Goal: Participate in discussion: Engage in conversation with other users on a specific topic

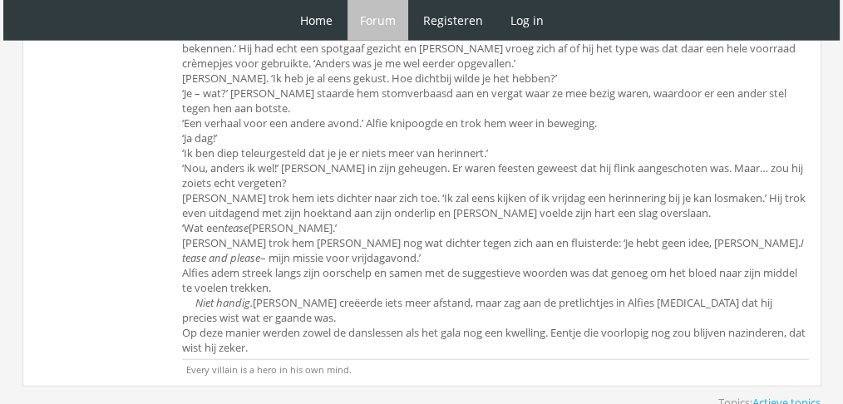
scroll to position [4353, 0]
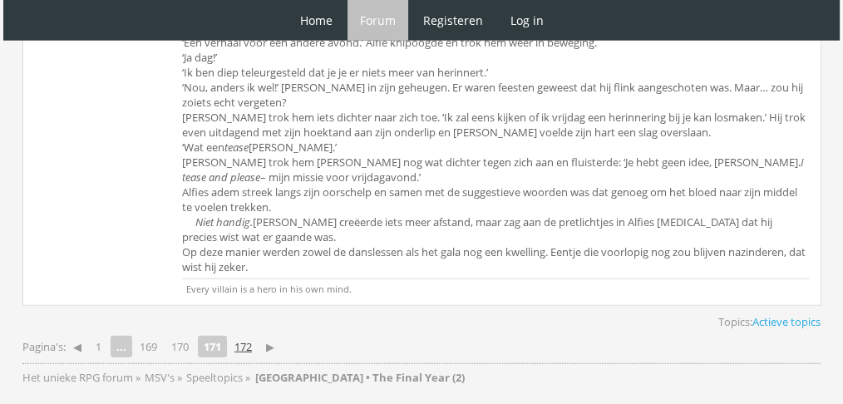
click at [241, 335] on link "172" at bounding box center [243, 346] width 31 height 23
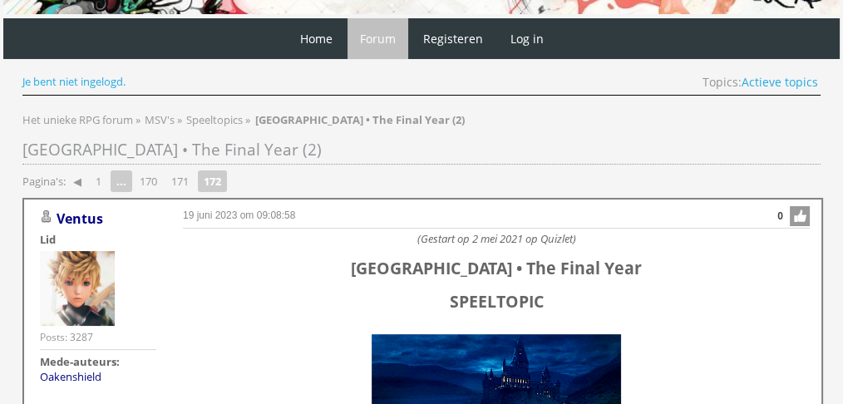
scroll to position [10, 0]
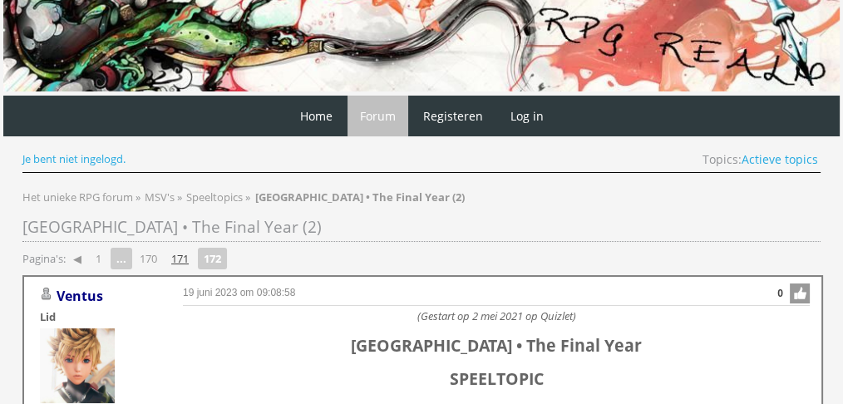
click at [174, 257] on link "171" at bounding box center [180, 258] width 31 height 23
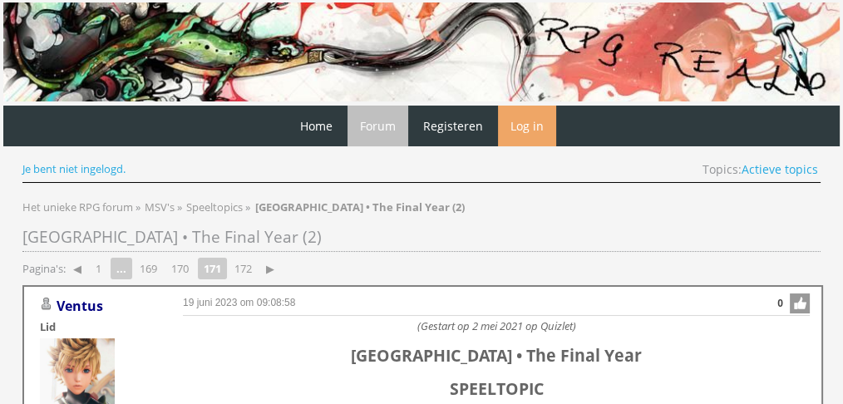
click at [517, 121] on link "Log in" at bounding box center [527, 126] width 58 height 41
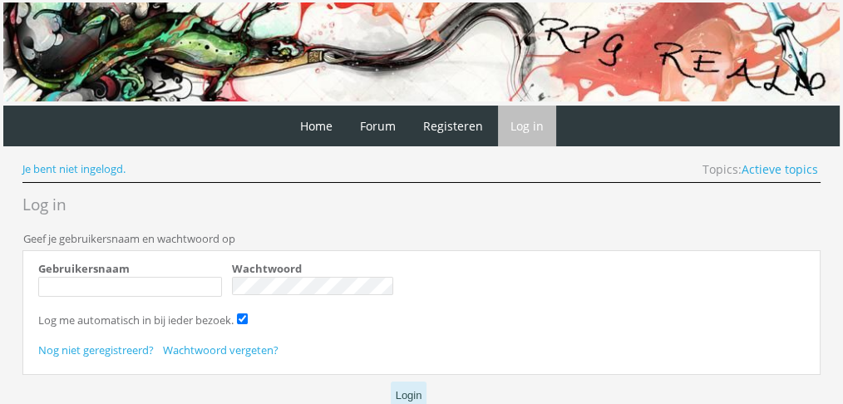
click at [165, 271] on label "Gebruikersnaam" at bounding box center [135, 282] width 194 height 42
click at [165, 277] on input "Gebruikersnaam" at bounding box center [130, 287] width 184 height 20
click at [150, 283] on input "Gebruikersnaam" at bounding box center [130, 287] width 184 height 20
type input "Oakenshield"
click at [410, 389] on button "Login" at bounding box center [409, 395] width 37 height 27
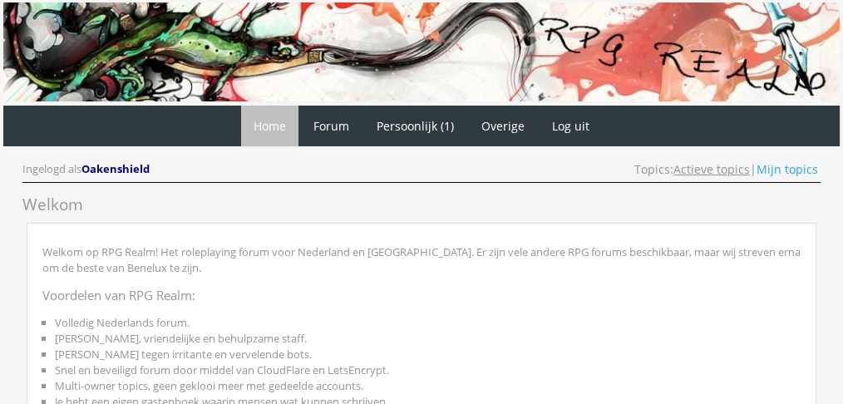
click at [735, 167] on link "Actieve topics" at bounding box center [711, 169] width 76 height 16
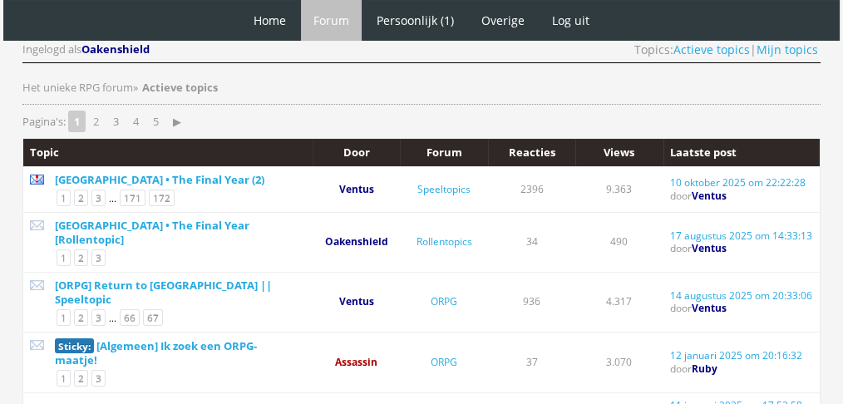
scroll to position [131, 0]
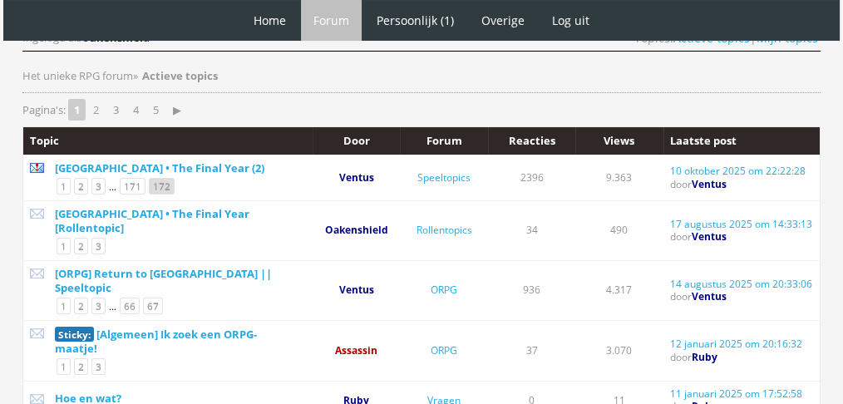
click at [153, 178] on link "172" at bounding box center [162, 186] width 26 height 17
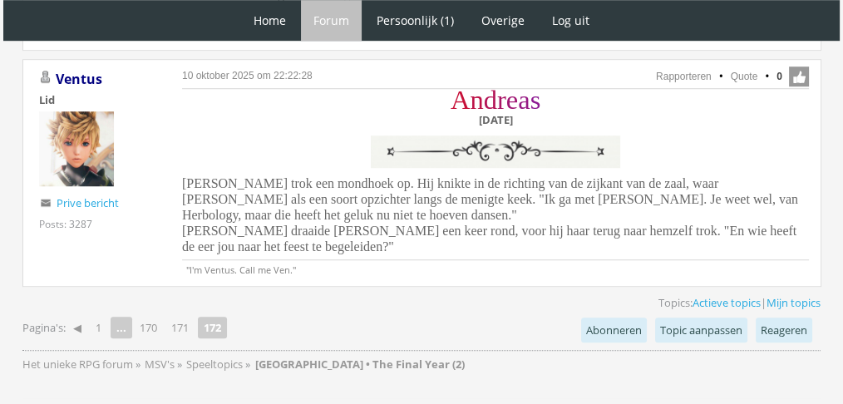
scroll to position [1182, 0]
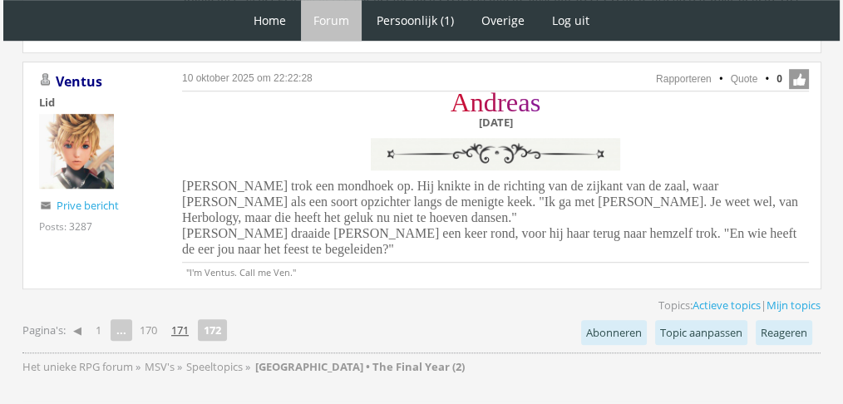
click at [185, 318] on link "171" at bounding box center [180, 329] width 31 height 23
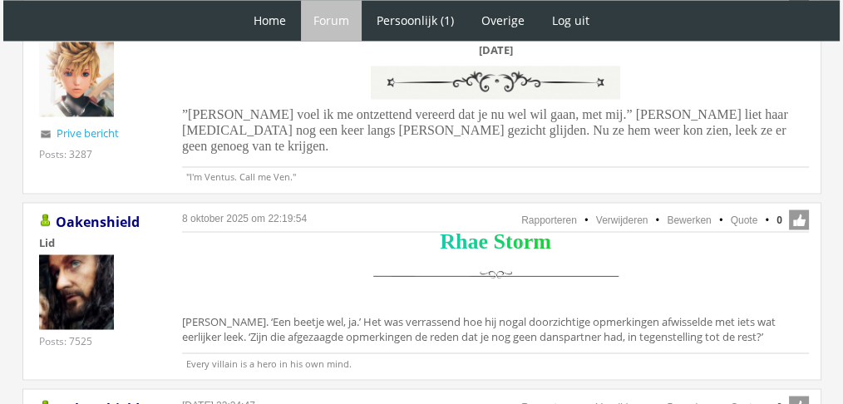
scroll to position [2883, 0]
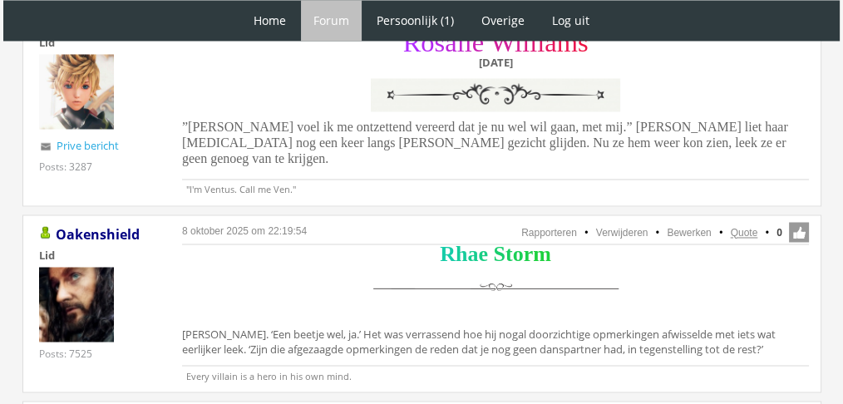
click at [746, 227] on link "Quote" at bounding box center [744, 233] width 27 height 12
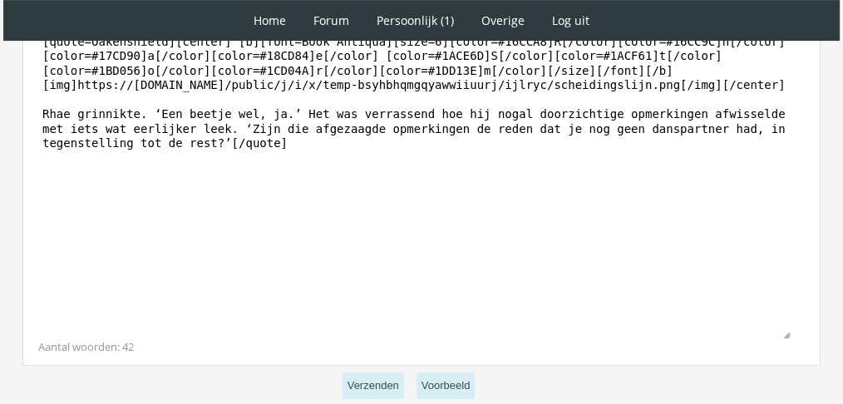
scroll to position [504, 0]
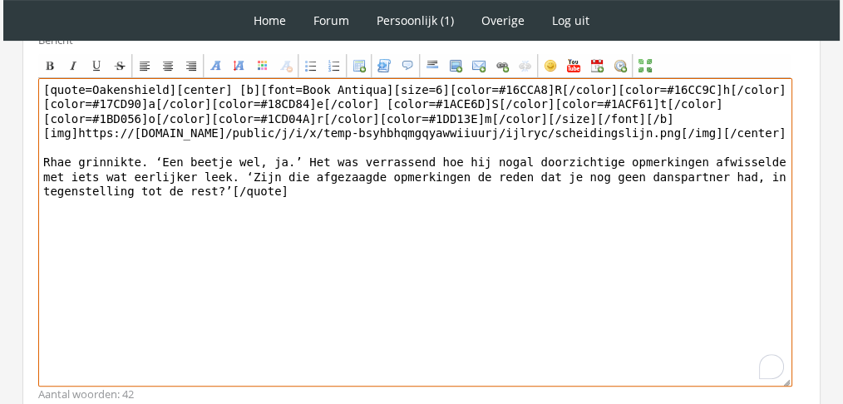
drag, startPoint x: 332, startPoint y: 293, endPoint x: 27, endPoint y: 158, distance: 333.8
click at [27, 158] on div "Bericht Bold Italic Underline Strikethrough Align left Center Align right Font …" at bounding box center [421, 217] width 798 height 391
paste textarea "‘Dat lijkt me logisch. Je hebt toch leren vertrouwen op al je andere zintuigen.…"
type textarea "[quote=Oakenshield][center] [b][font=Book Antiqua][size=6][color=#16CCA8]R[/col…"
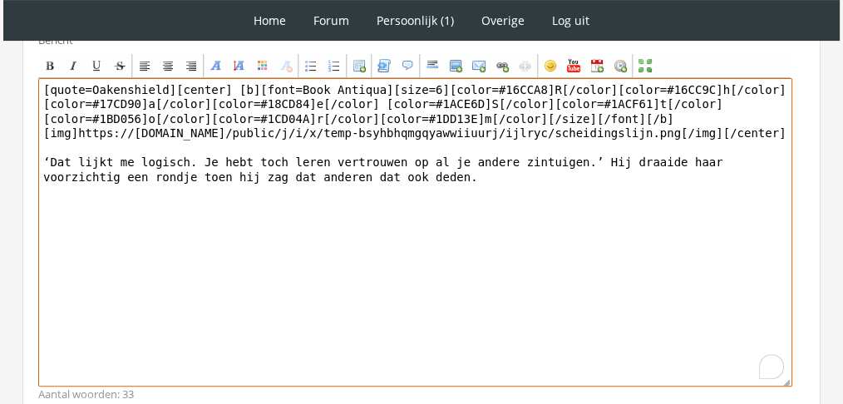
scroll to position [189, 0]
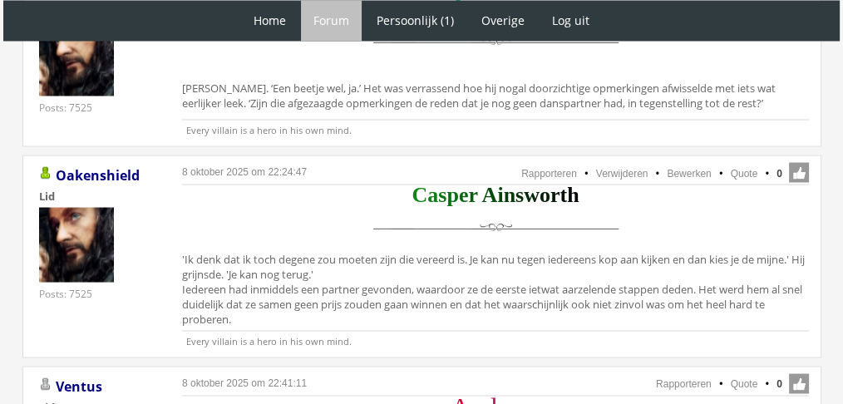
scroll to position [3110, 0]
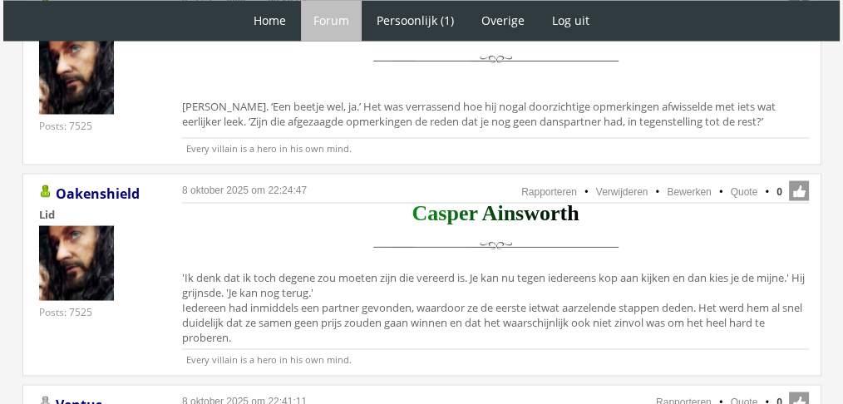
click at [736, 184] on li "Quote" at bounding box center [735, 191] width 43 height 15
click at [734, 185] on link "Quote" at bounding box center [744, 191] width 27 height 12
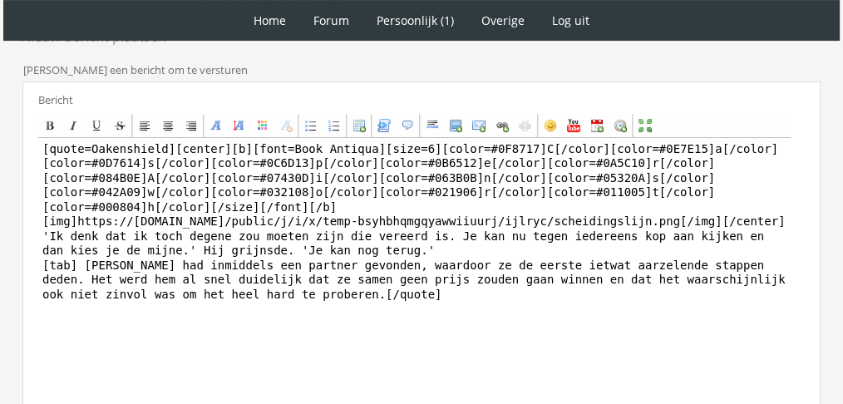
scroll to position [468, 0]
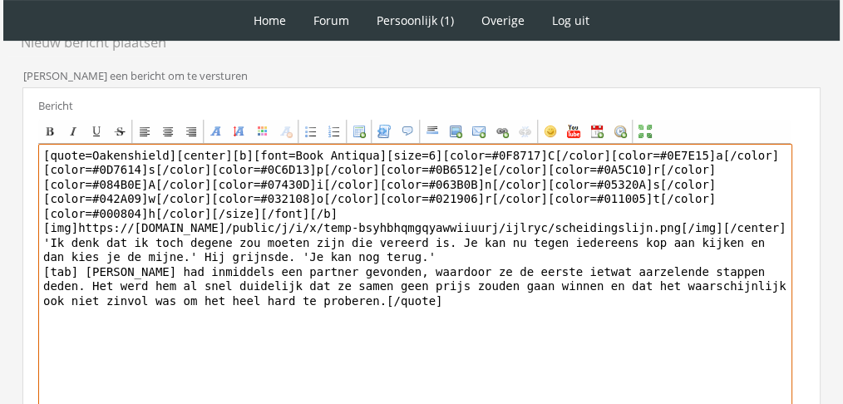
drag, startPoint x: 554, startPoint y: 327, endPoint x: 39, endPoint y: 235, distance: 522.7
click at [39, 235] on textarea "[quote=Oakenshield][center][b][font=Book Antiqua][size=6][color=#0F8717]C[/colo…" at bounding box center [415, 298] width 754 height 308
paste textarea "‘Dat lijkt me logisch. Je hebt toch leren vertrouwen op al je andere zintuigen.…"
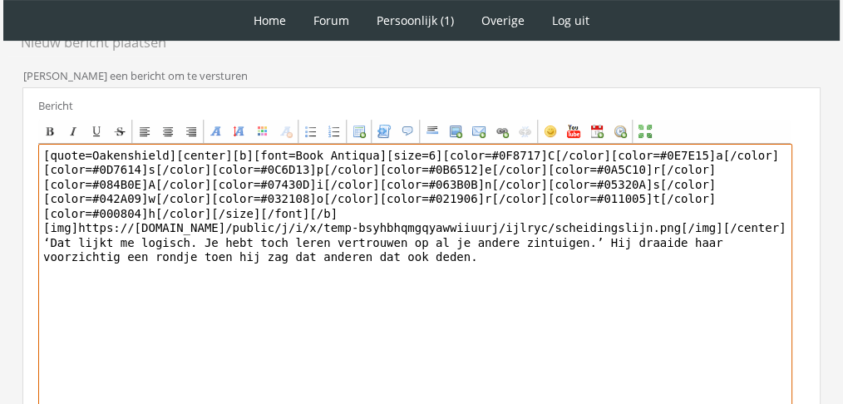
drag, startPoint x: 160, startPoint y: 149, endPoint x: 11, endPoint y: 146, distance: 149.6
click at [11, 146] on div "RPG Realm Ingelogd als Oakenshield Topics: Actieve topics | Mijn topics Het uni…" at bounding box center [422, 129] width 830 height 938
type textarea "[center][b][font=Book Antiqua][size=6][color=#0F8717]C[/color][color=#0E7E15]a[…"
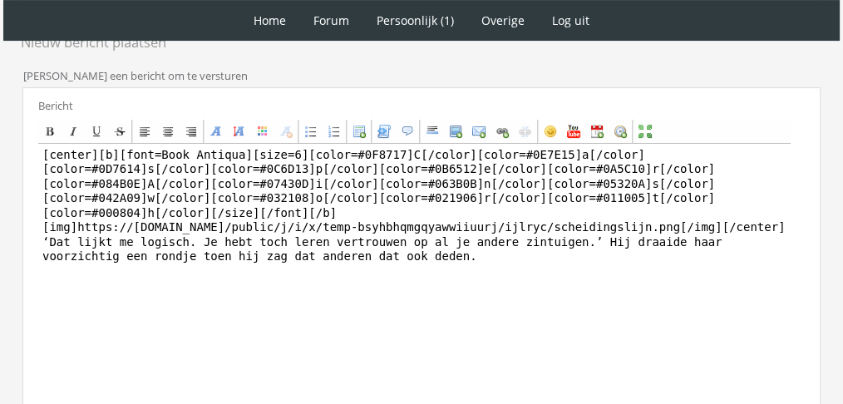
drag, startPoint x: 823, startPoint y: 246, endPoint x: 850, endPoint y: 259, distance: 30.5
click at [842, 259] on html "1 Home Forum Forum index Actieve topics Mijn topics Persoonlijk (1) Profiel Pri…" at bounding box center [421, 66] width 843 height 1069
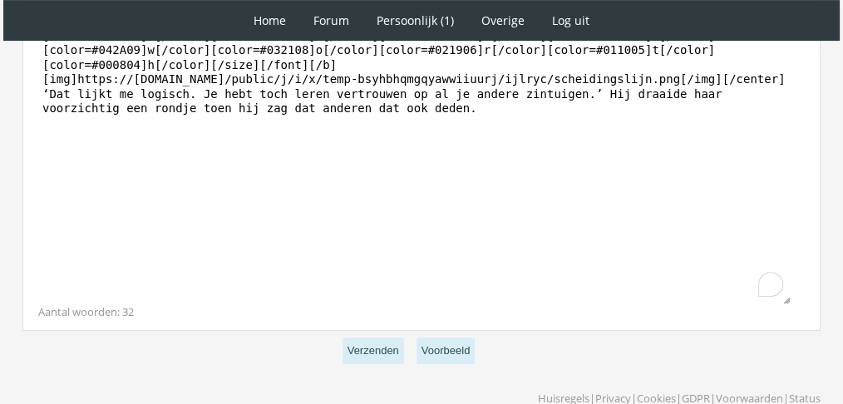
scroll to position [660, 0]
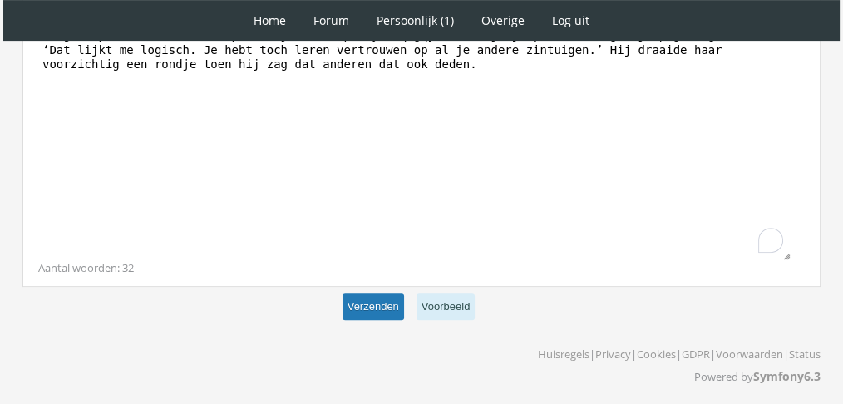
click at [357, 307] on button "Verzenden" at bounding box center [373, 306] width 62 height 27
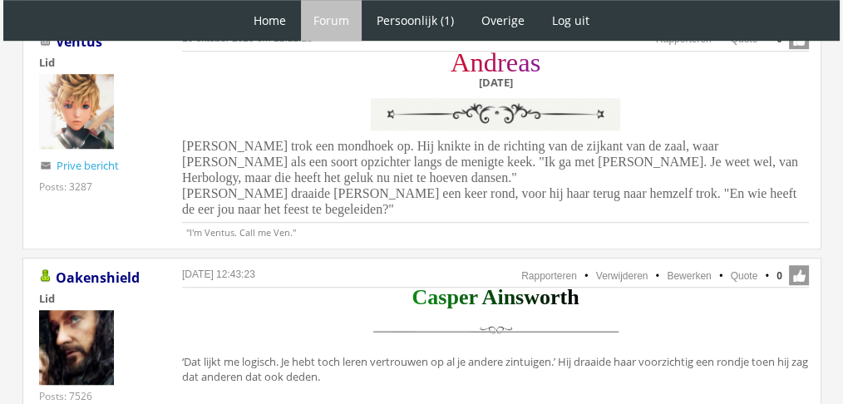
scroll to position [1219, 0]
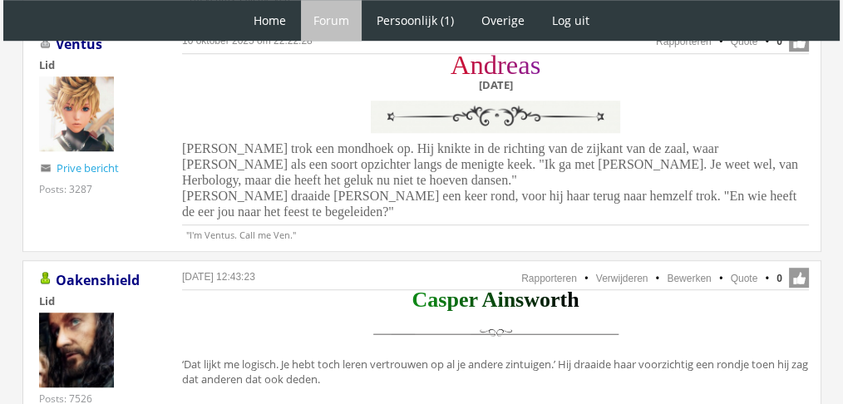
click at [513, 154] on span "Andreas trok een mondhoek op. Hij knikte in de richting van de zijkant van de z…" at bounding box center [490, 179] width 616 height 77
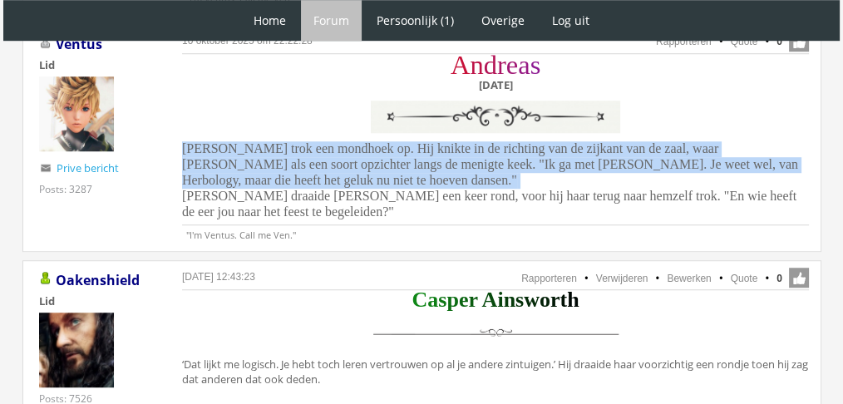
click at [513, 154] on span "Andreas trok een mondhoek op. Hij knikte in de richting van de zijkant van de z…" at bounding box center [490, 179] width 616 height 77
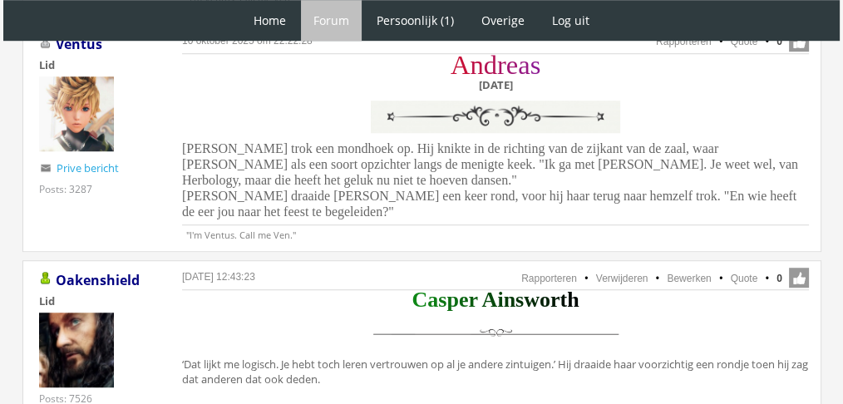
click at [276, 174] on div "A n d r e a s dinsdag 14 december Andreas trok een mondhoek op. Hij knikte in d…" at bounding box center [495, 141] width 627 height 168
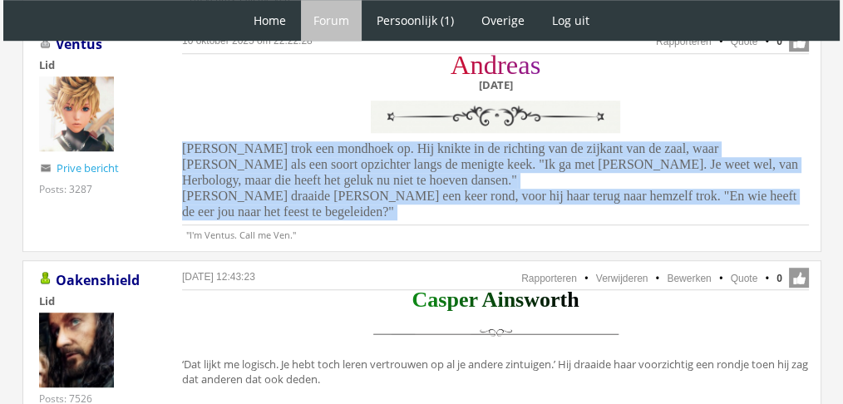
drag, startPoint x: 276, startPoint y: 173, endPoint x: 180, endPoint y: 125, distance: 107.8
click at [180, 125] on div "10 oktober 2025 om 22:22:28 Rapporteren Quote 0 Acties: Rapporteren Quote Ventu…" at bounding box center [421, 138] width 799 height 228
copy div "Andreas trok een mondhoek op. Hij knikte in de richting van de zijkant van de z…"
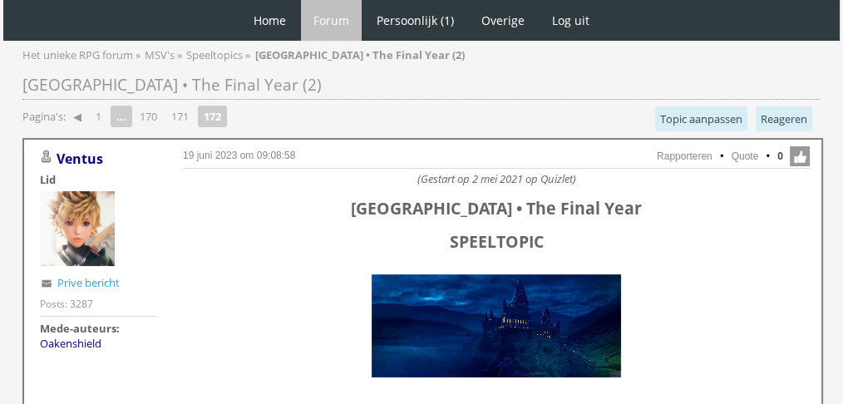
scroll to position [0, 0]
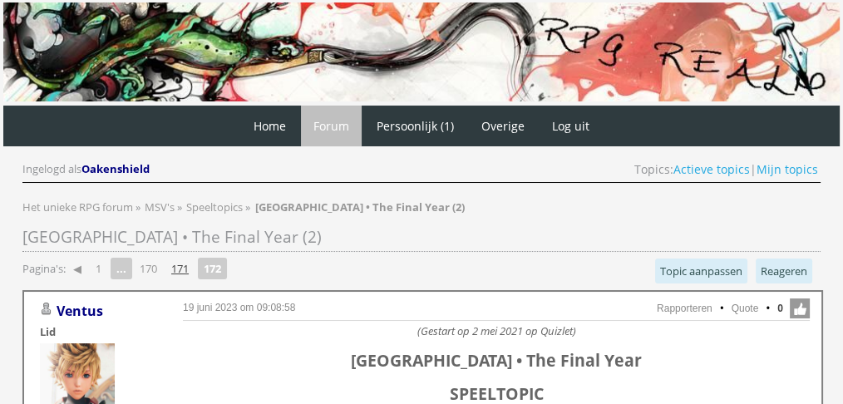
click at [183, 268] on link "171" at bounding box center [180, 268] width 31 height 23
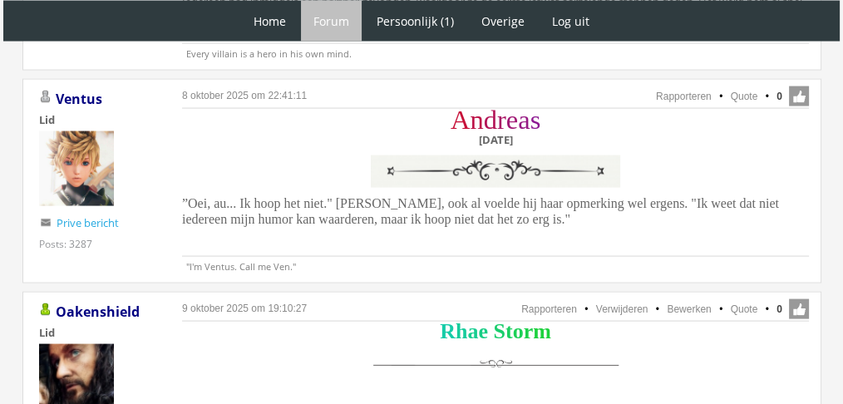
scroll to position [3440, 0]
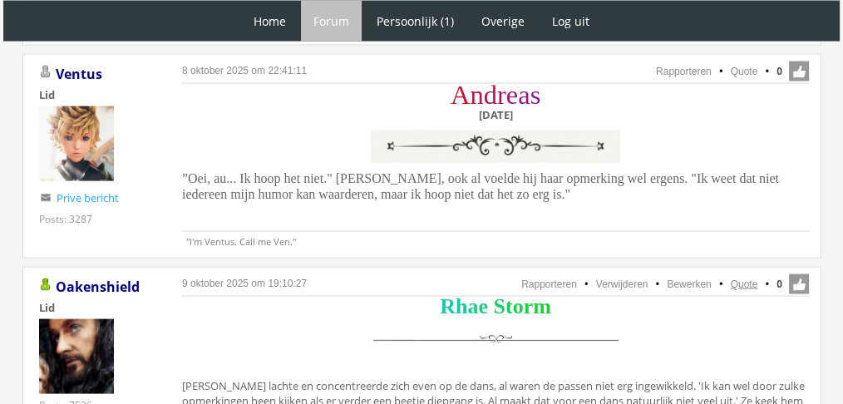
click at [736, 278] on link "Quote" at bounding box center [744, 284] width 27 height 12
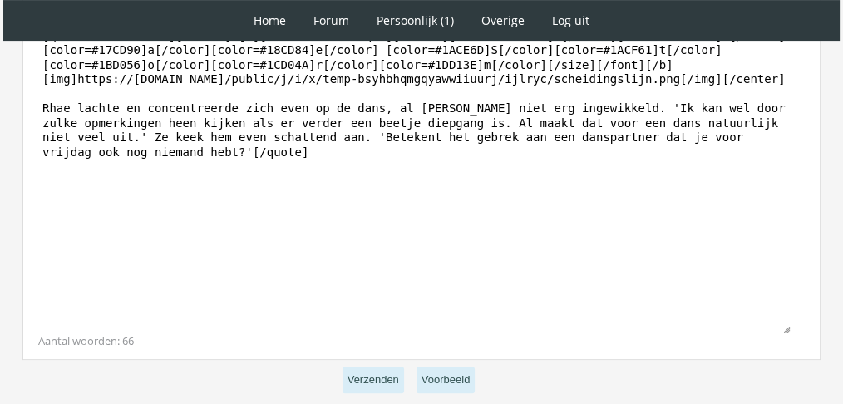
scroll to position [575, 0]
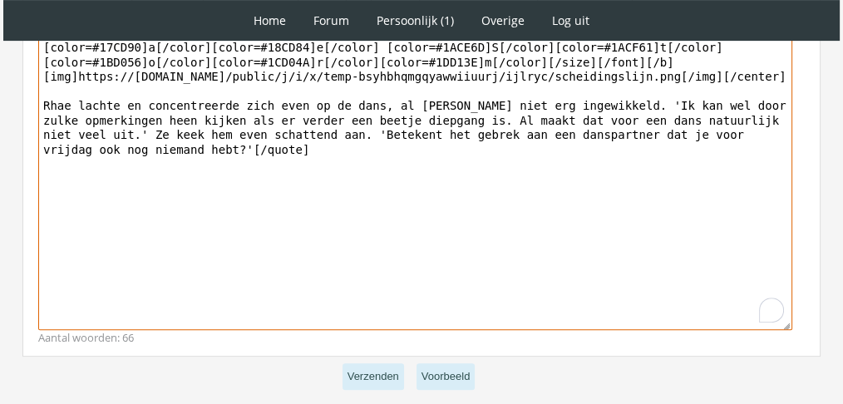
drag, startPoint x: 594, startPoint y: 264, endPoint x: 31, endPoint y: 106, distance: 585.3
click at [31, 106] on div "Bericht Bold Italic Underline Strikethrough Align left Center Align right Font …" at bounding box center [421, 160] width 798 height 391
paste textarea "keek opzij en volgde zijn blik naar een knappe jongen die wat ouder leek dan zi…"
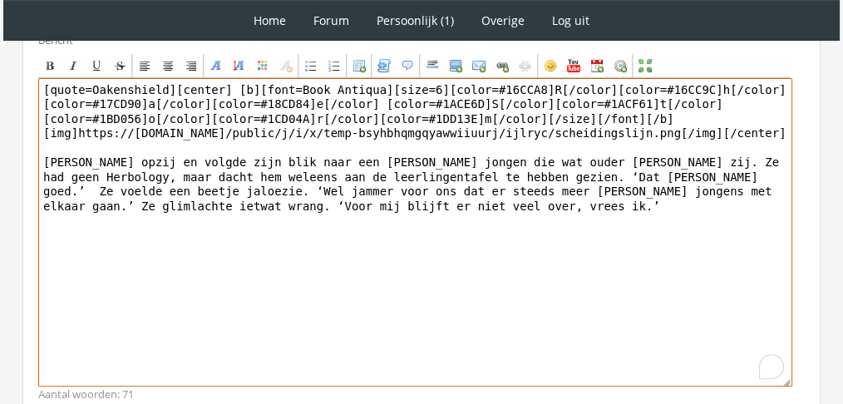
scroll to position [502, 0]
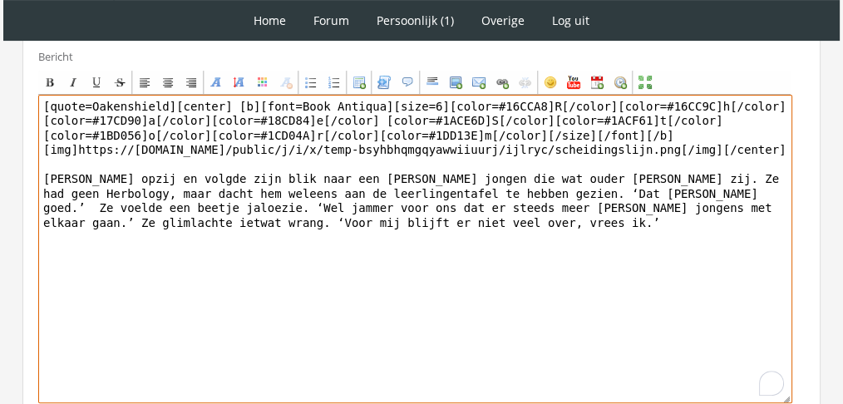
drag, startPoint x: 167, startPoint y: 98, endPoint x: 0, endPoint y: 60, distance: 171.4
click at [0, 60] on div "1 Home Forum Forum index Actieve topics Mijn topics Persoonlijk (1) Profiel Pri…" at bounding box center [421, 25] width 843 height 1054
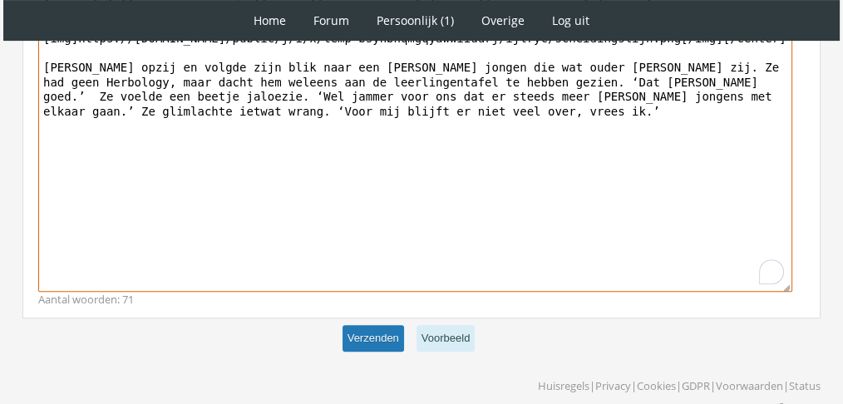
type textarea "[center] [b][font=Book Antiqua][size=6][color=#16CCA8]R[/color][color=#16CC9C]h…"
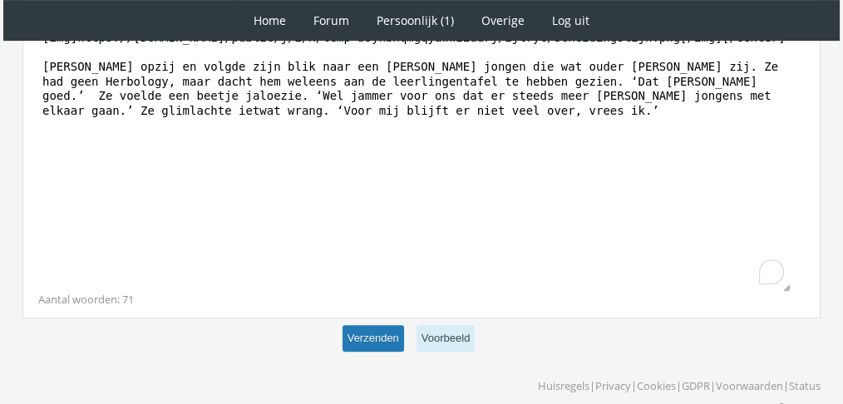
scroll to position [613, 0]
click at [370, 336] on button "Verzenden" at bounding box center [373, 339] width 62 height 27
